Goal: Task Accomplishment & Management: Manage account settings

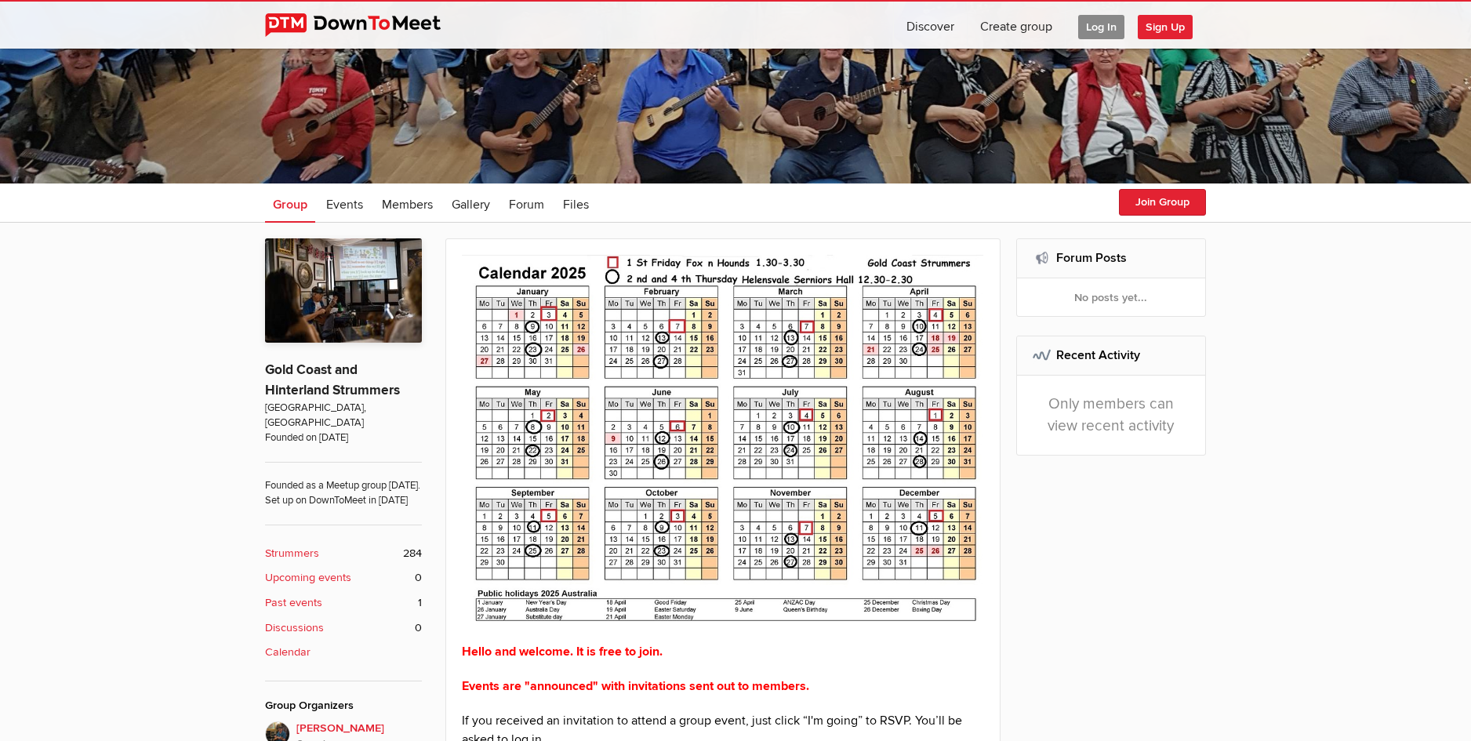
scroll to position [157, 0]
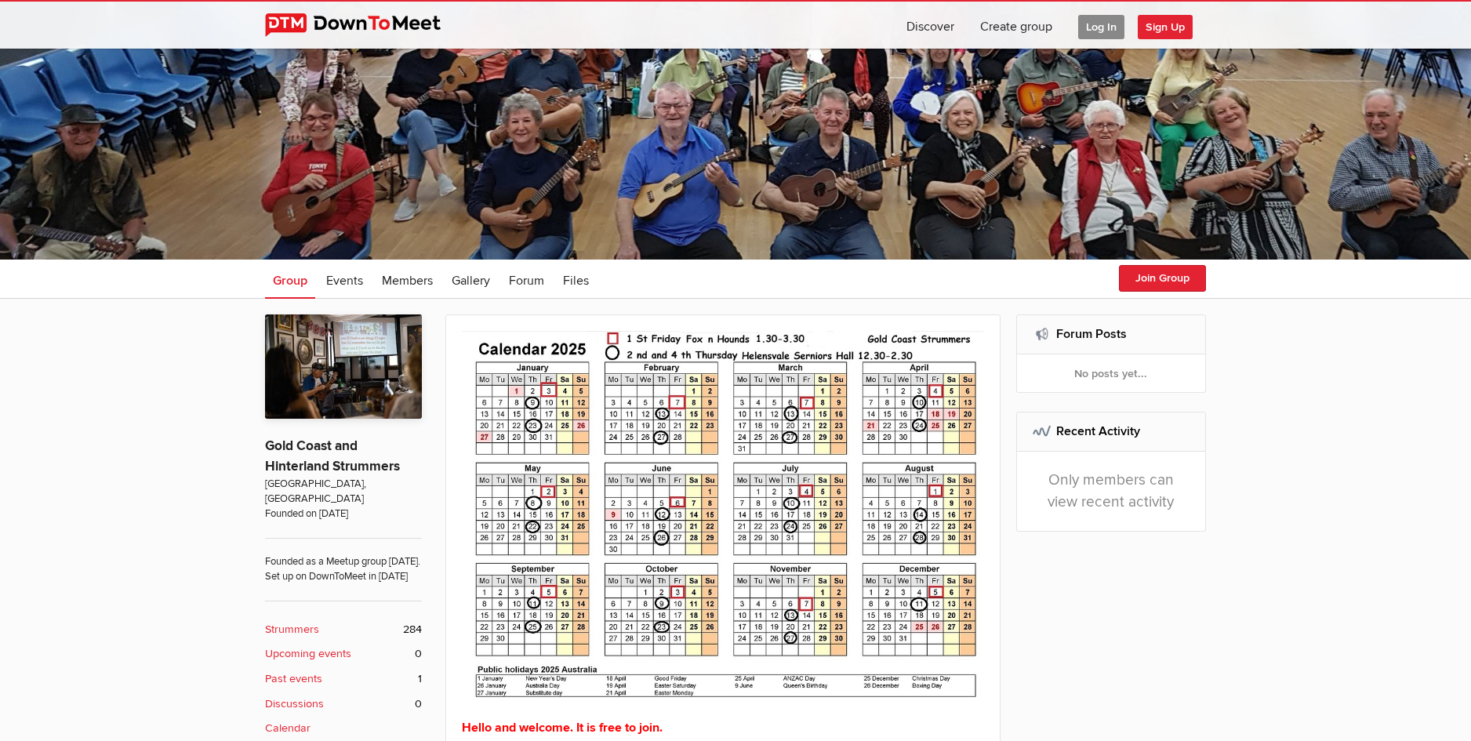
click at [1096, 26] on span "Log In" at bounding box center [1101, 27] width 46 height 24
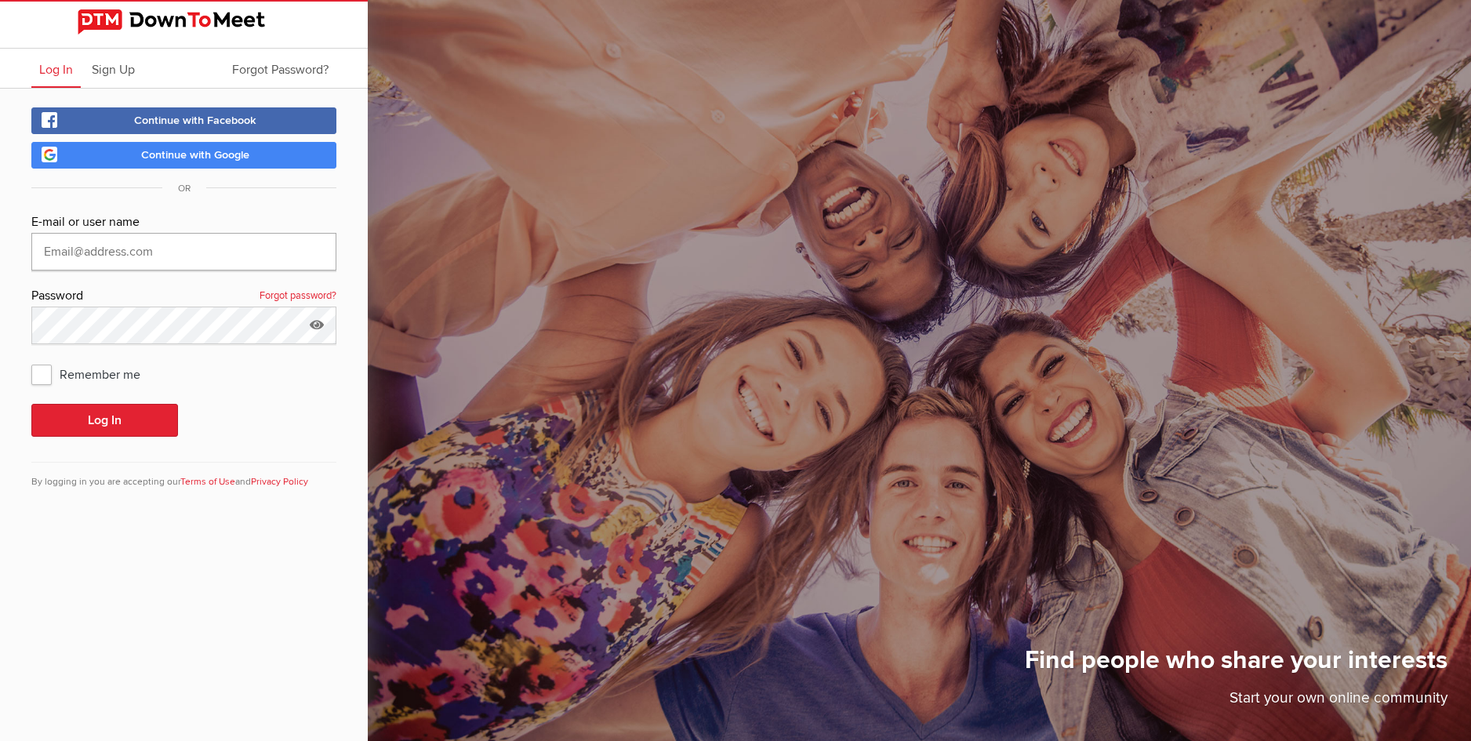
type input "kevinashby@aapt.net.au"
click at [102, 418] on button "Log In" at bounding box center [104, 420] width 147 height 33
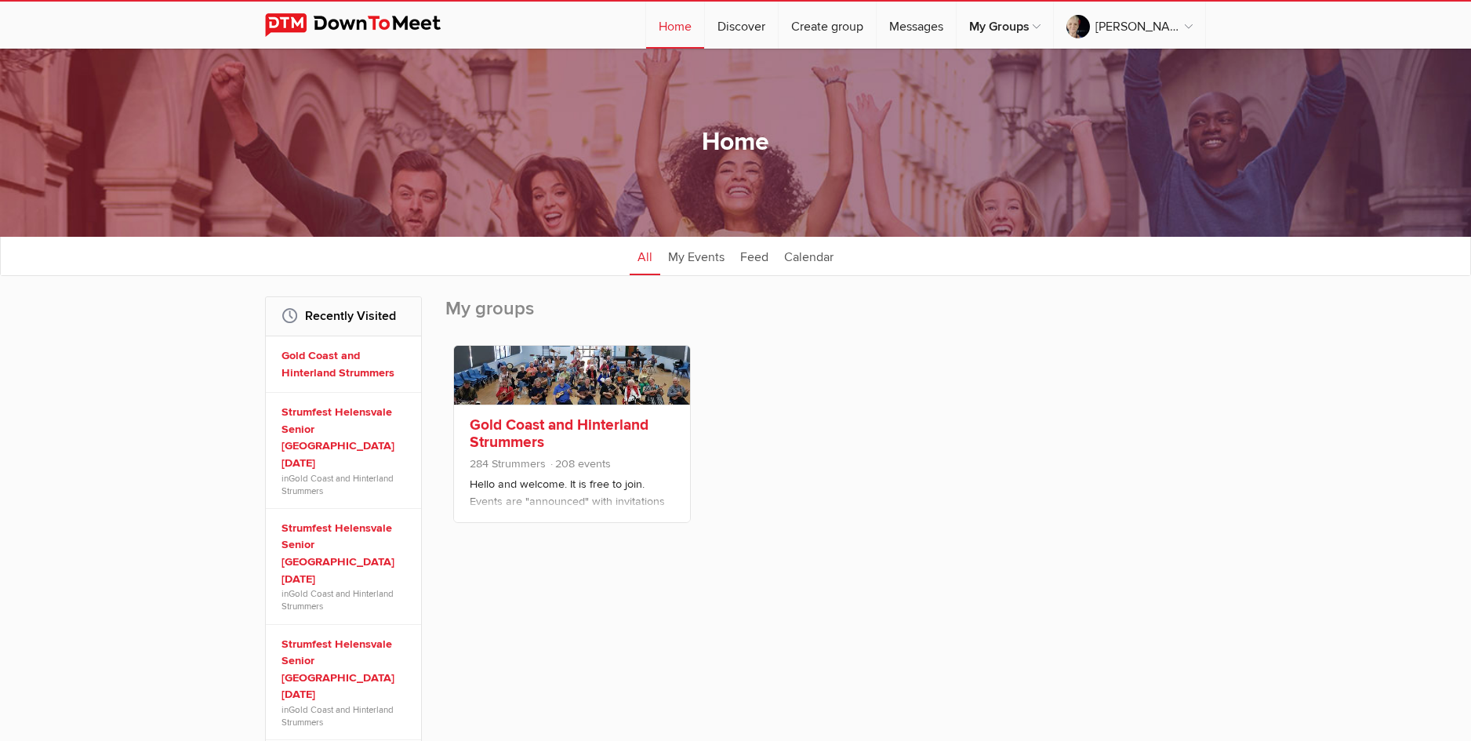
click at [535, 422] on link "Gold Coast and Hinterland Strummers" at bounding box center [559, 433] width 179 height 36
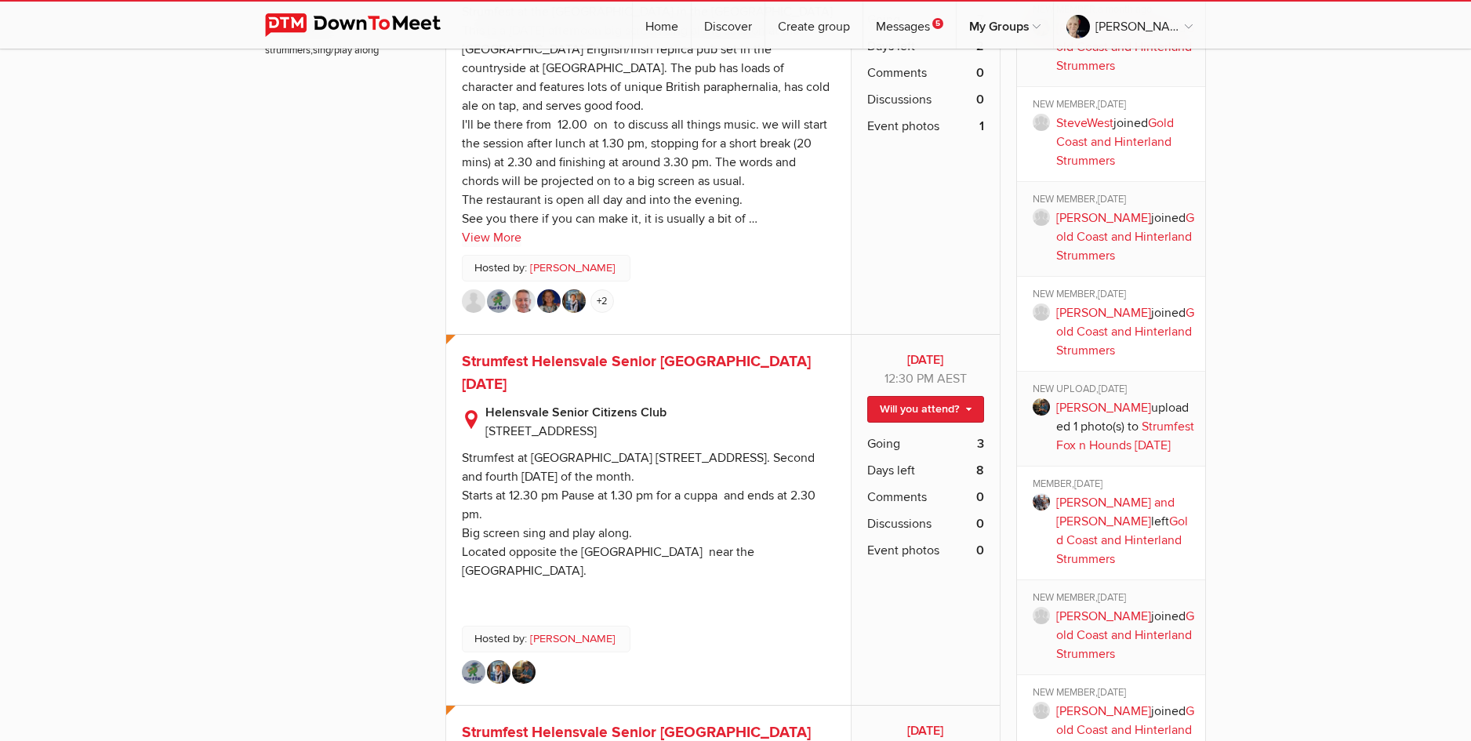
scroll to position [1333, 0]
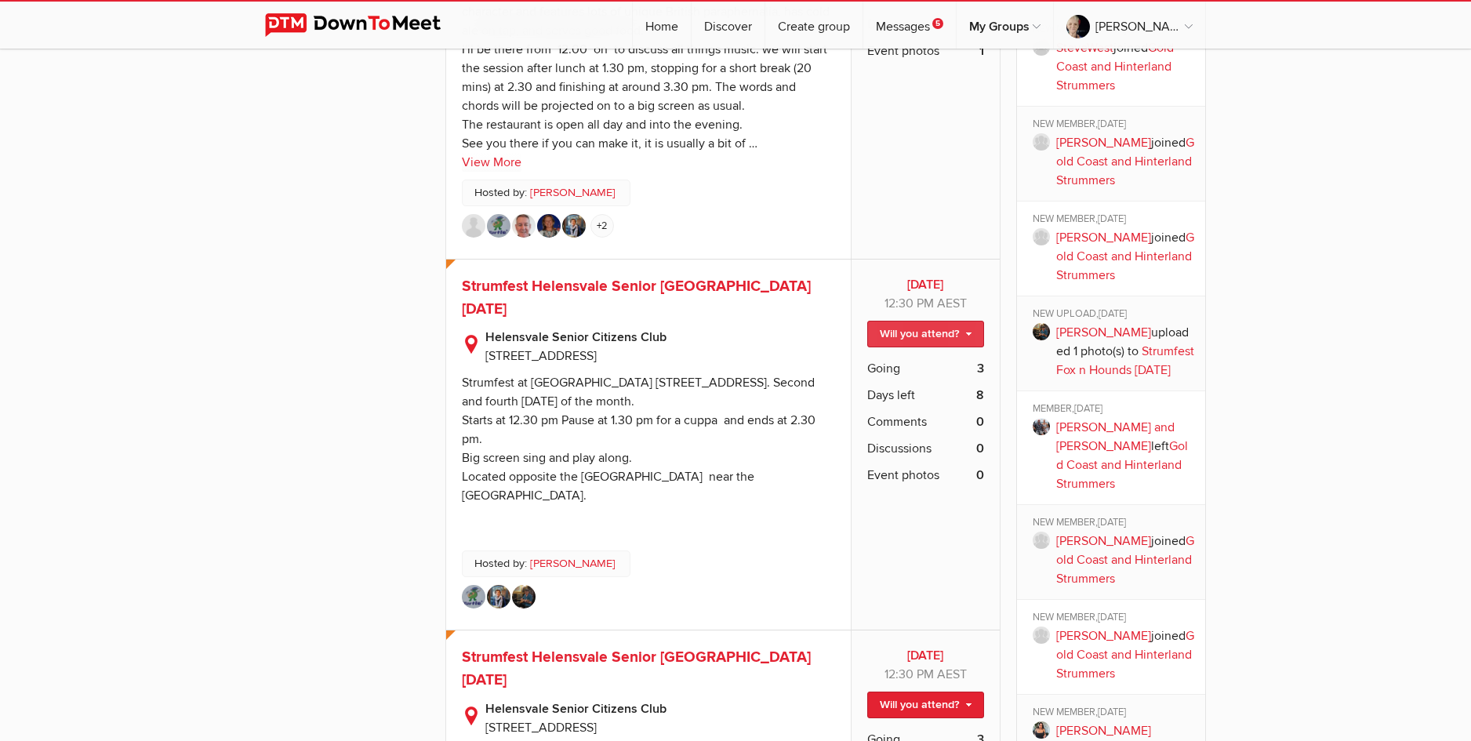
click at [918, 321] on link "Will you attend?" at bounding box center [925, 334] width 117 height 27
click at [893, 356] on link "I'm going" at bounding box center [912, 368] width 141 height 24
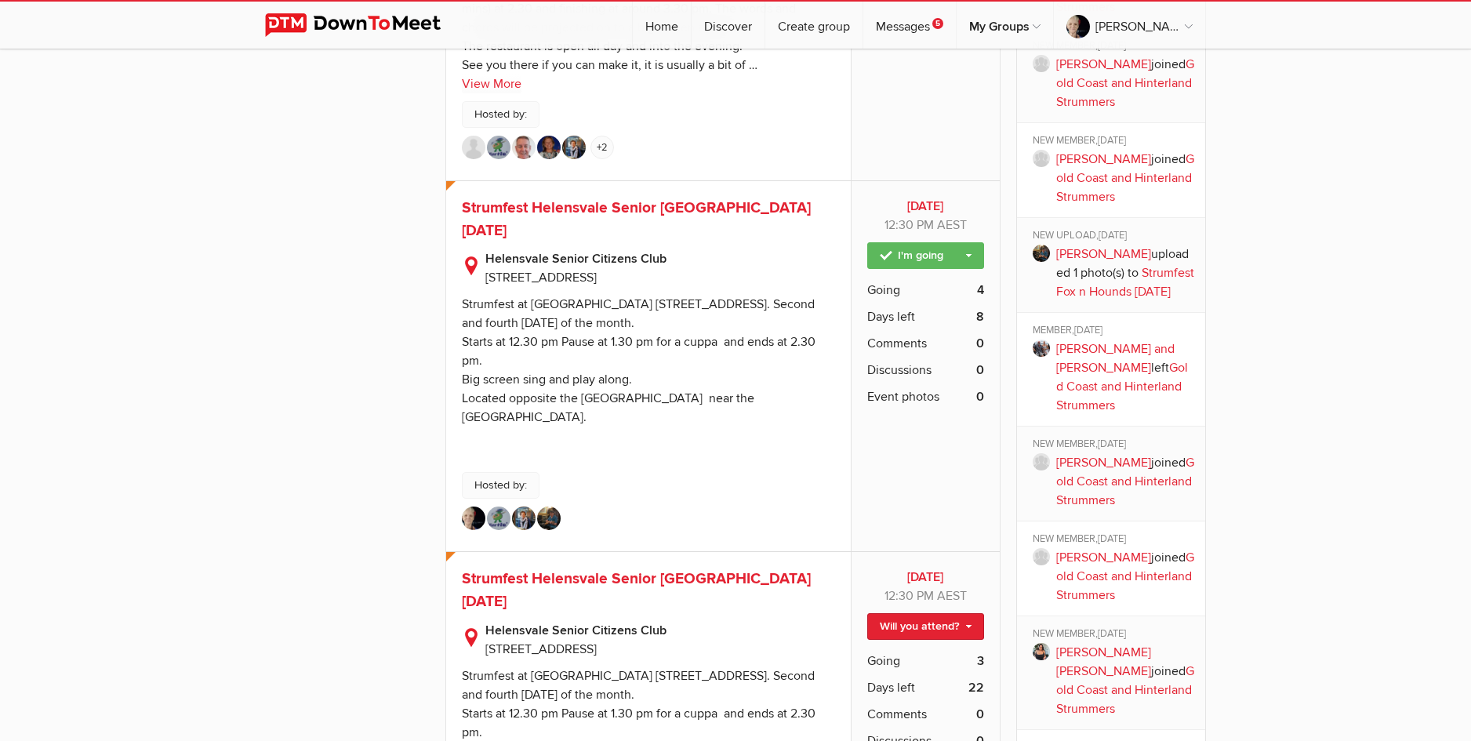
scroll to position [1489, 0]
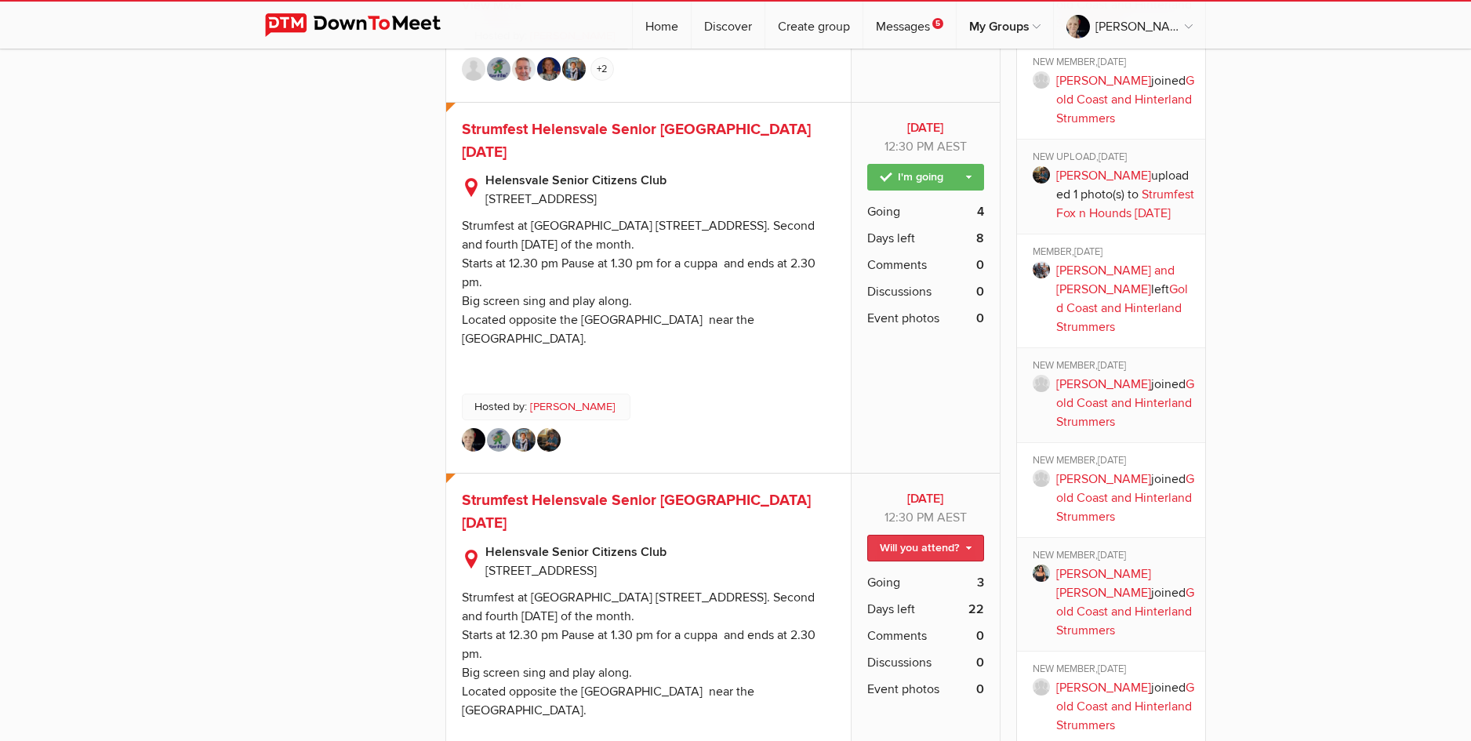
click at [926, 535] on link "Will you attend?" at bounding box center [925, 548] width 117 height 27
click at [893, 593] on link "Not going" at bounding box center [912, 605] width 141 height 24
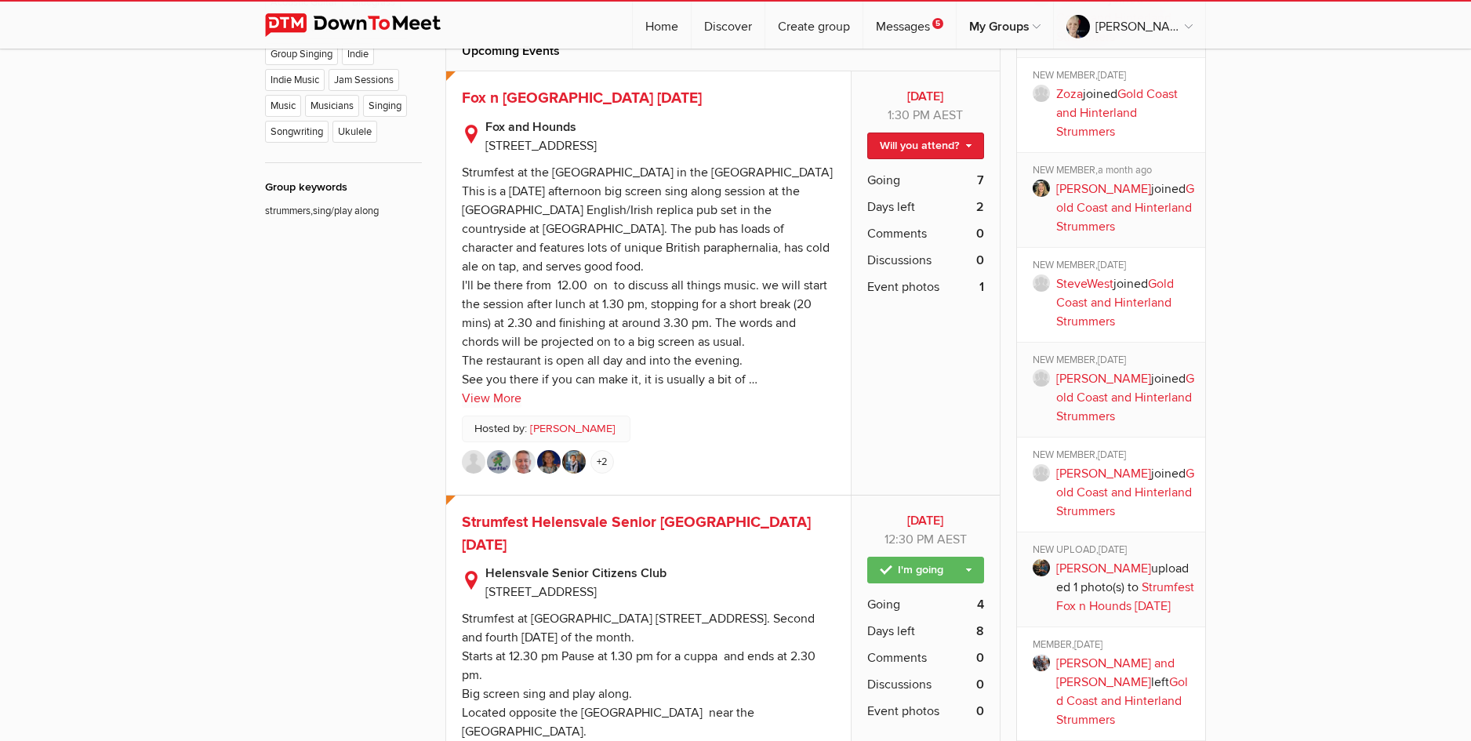
scroll to position [1019, 0]
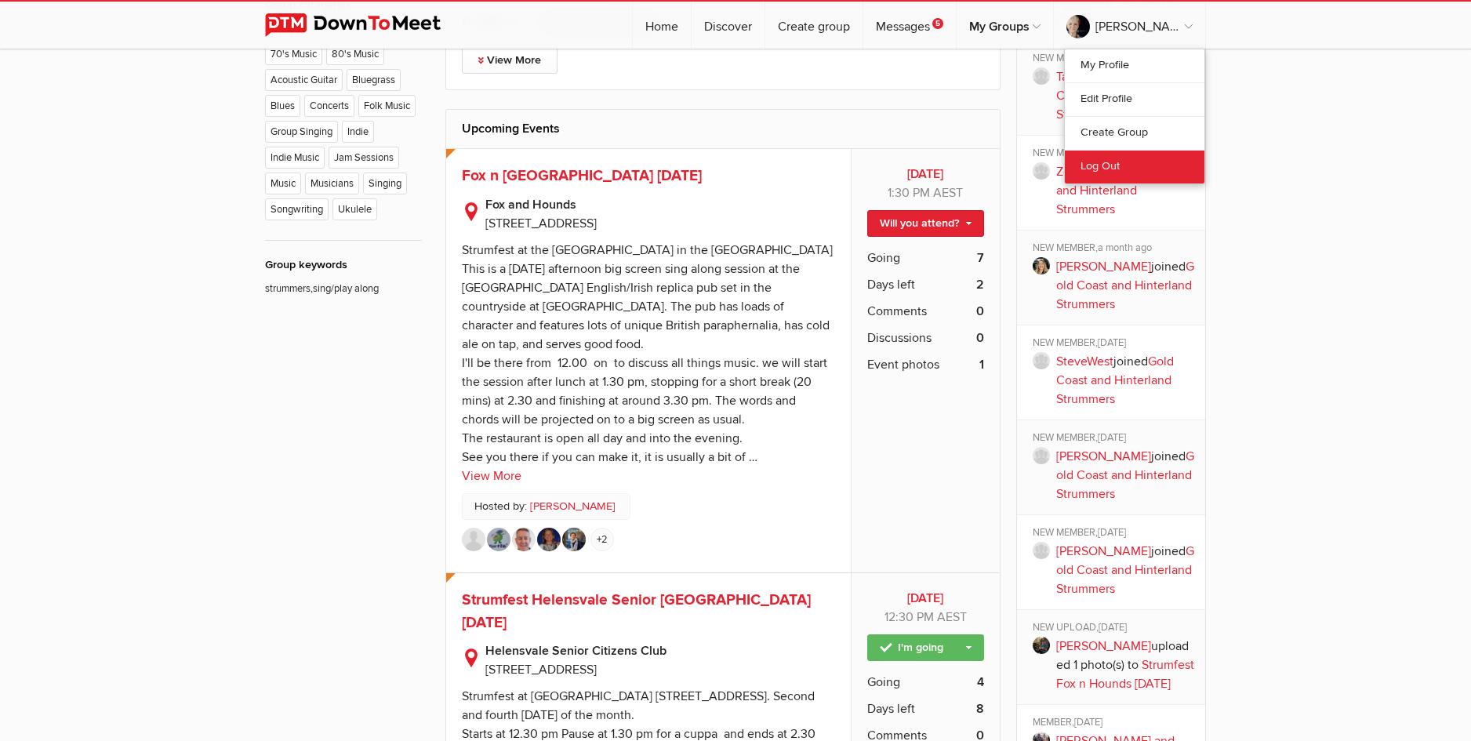
click at [1108, 163] on link "Log Out" at bounding box center [1134, 167] width 140 height 34
